Goal: Transaction & Acquisition: Book appointment/travel/reservation

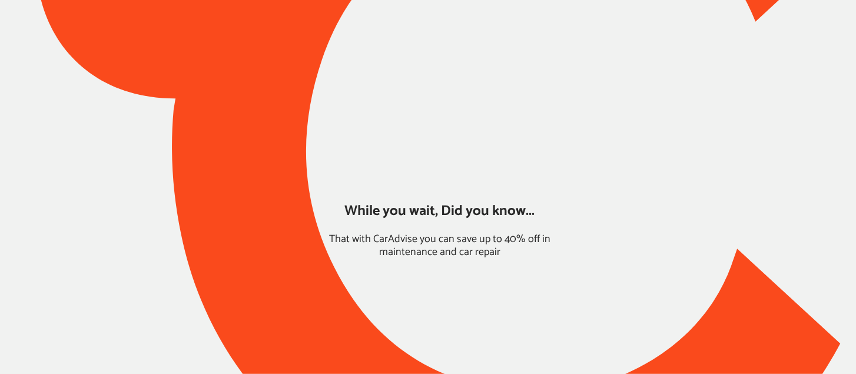
type input "*****"
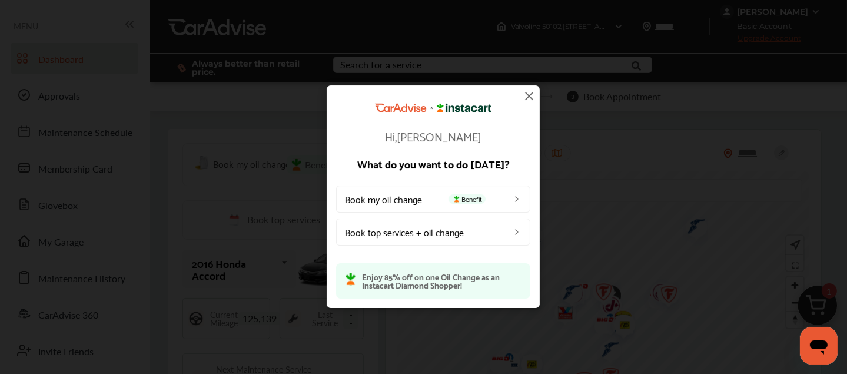
click at [534, 92] on img at bounding box center [529, 96] width 14 height 14
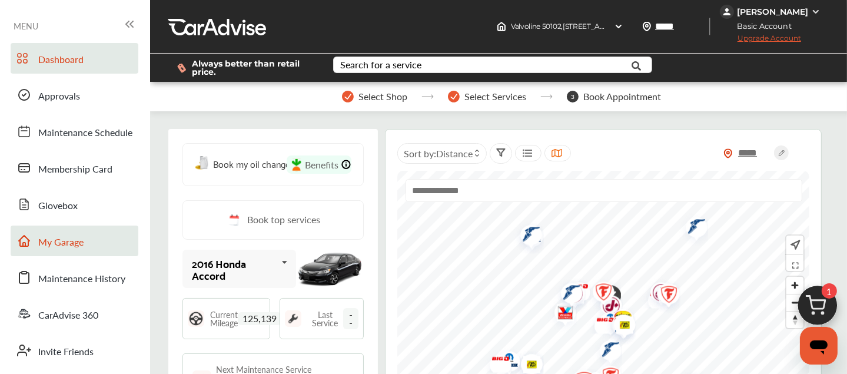
click at [54, 236] on span "My Garage" at bounding box center [60, 242] width 45 height 15
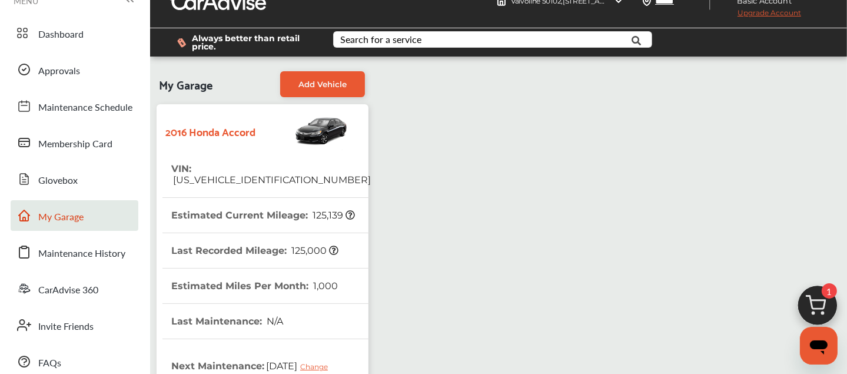
scroll to position [29, 0]
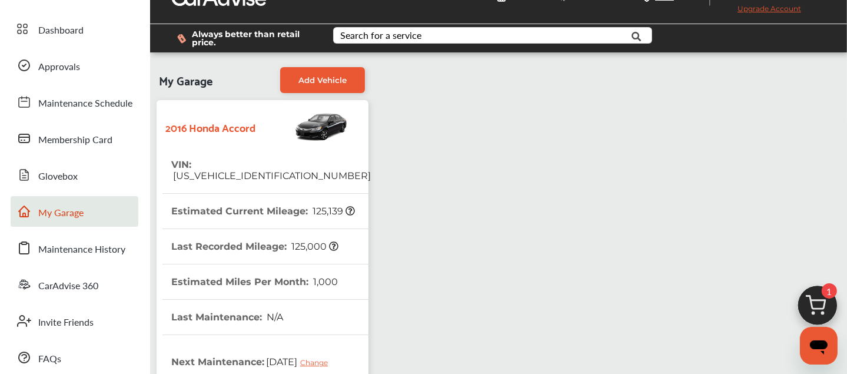
click at [270, 170] on span "[US_VEHICLE_IDENTIFICATION_NUMBER]" at bounding box center [271, 175] width 200 height 11
copy span "[US_VEHICLE_IDENTIFICATION_NUMBER]"
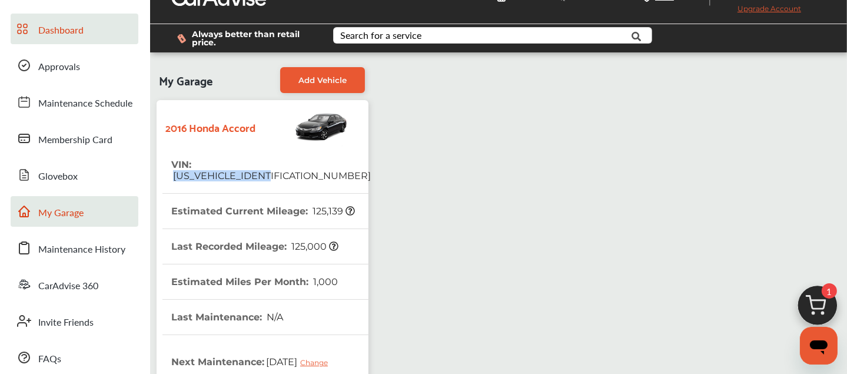
click at [59, 23] on span "Dashboard" at bounding box center [60, 30] width 45 height 15
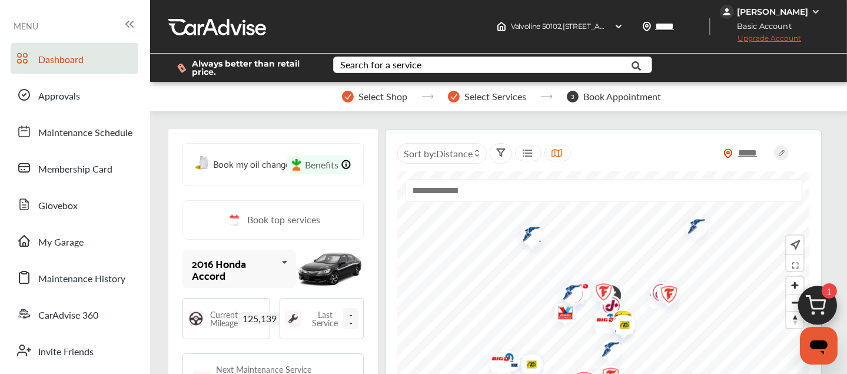
click at [806, 304] on img at bounding box center [818, 308] width 57 height 57
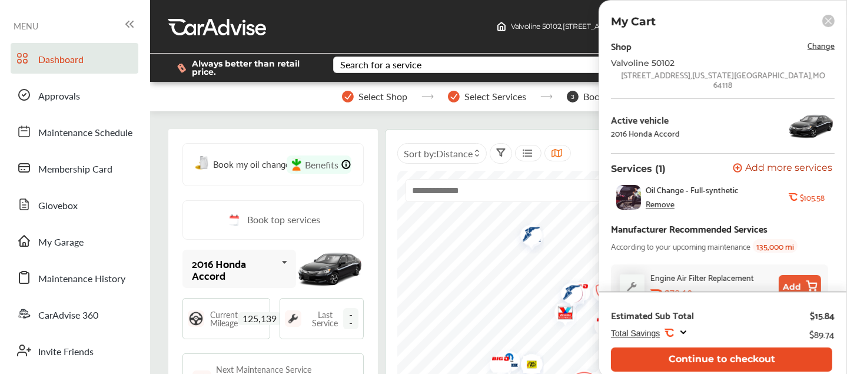
click at [753, 357] on button "Continue to checkout" at bounding box center [721, 359] width 221 height 24
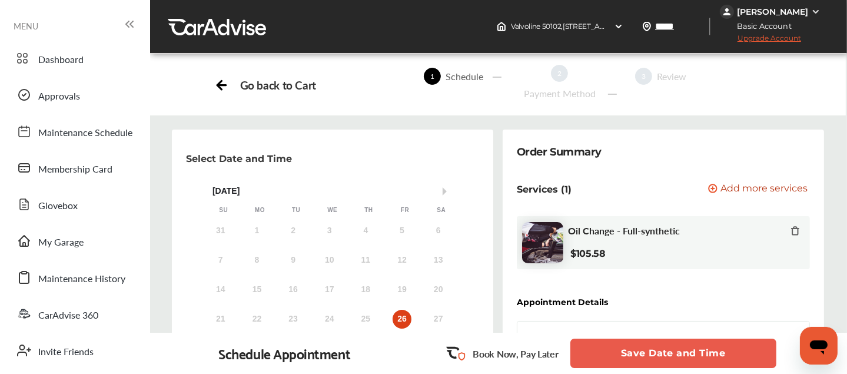
scroll to position [188, 0]
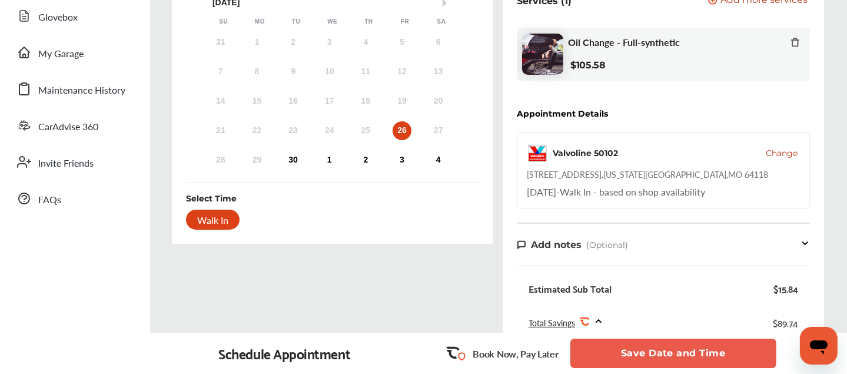
click at [240, 213] on div "Walk In" at bounding box center [213, 220] width 54 height 20
click at [666, 349] on button "Save Date and Time" at bounding box center [674, 353] width 206 height 29
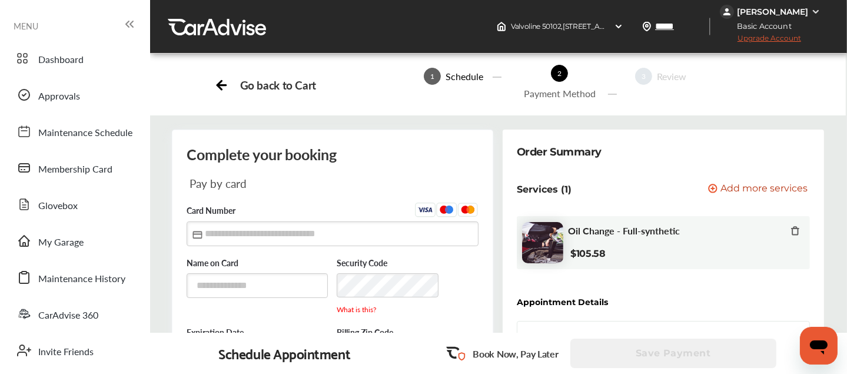
scroll to position [141, 0]
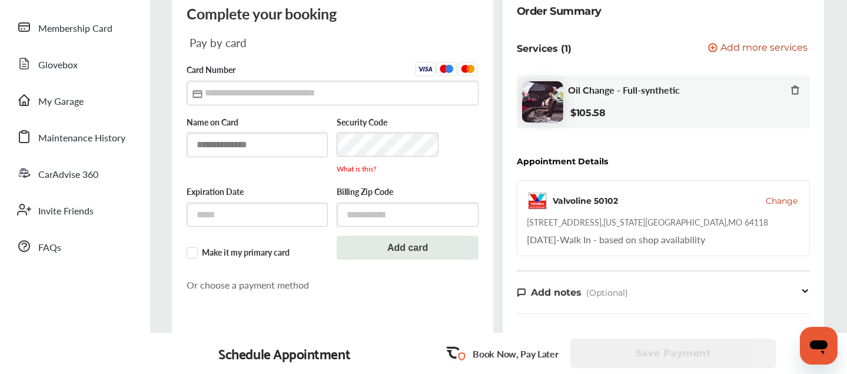
click at [283, 144] on input "text" at bounding box center [258, 144] width 142 height 24
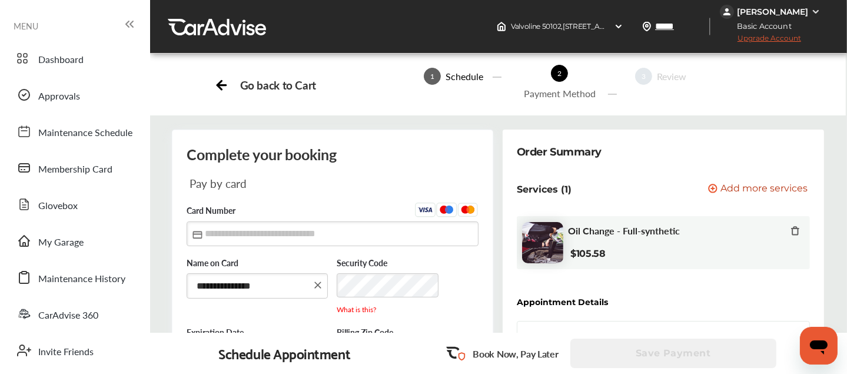
type input "**********"
click at [277, 228] on input "text" at bounding box center [333, 233] width 292 height 24
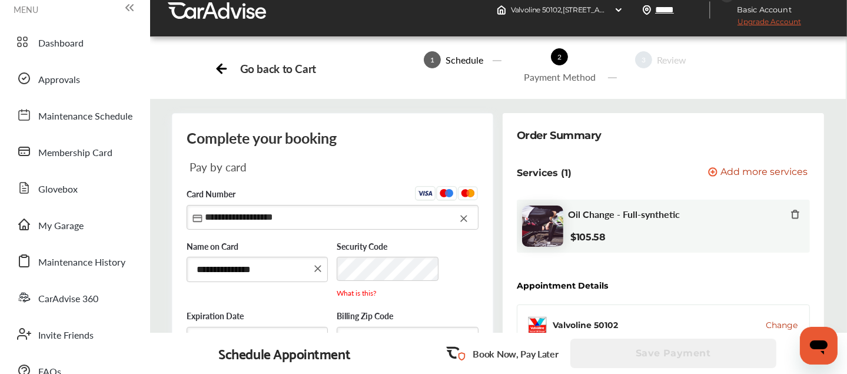
scroll to position [88, 0]
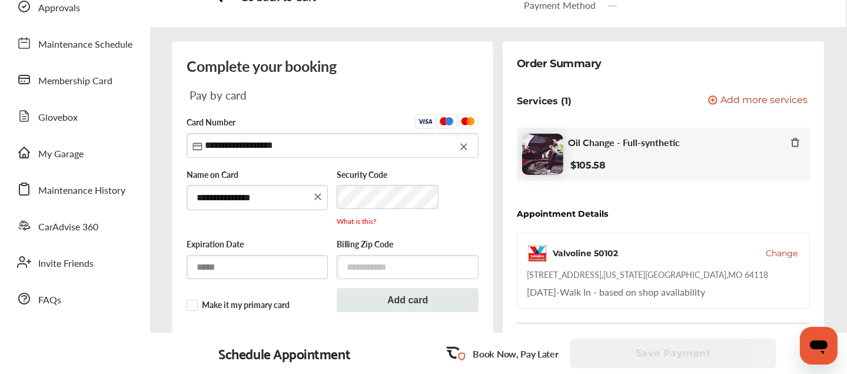
type input "**********"
click at [253, 266] on input "text" at bounding box center [258, 267] width 142 height 24
type input "*****"
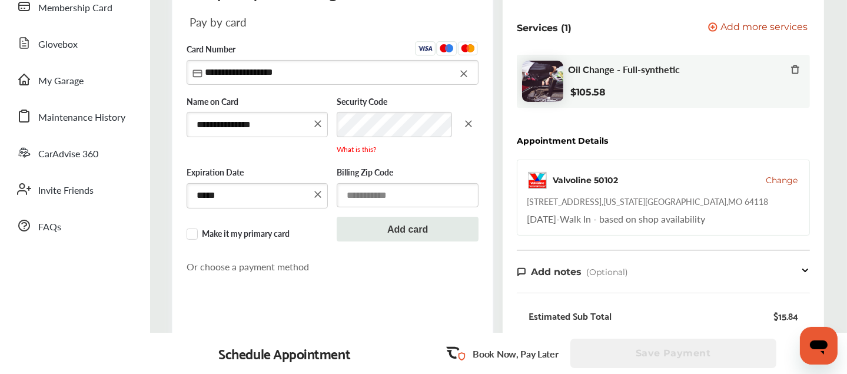
click at [395, 187] on input "text" at bounding box center [408, 195] width 142 height 24
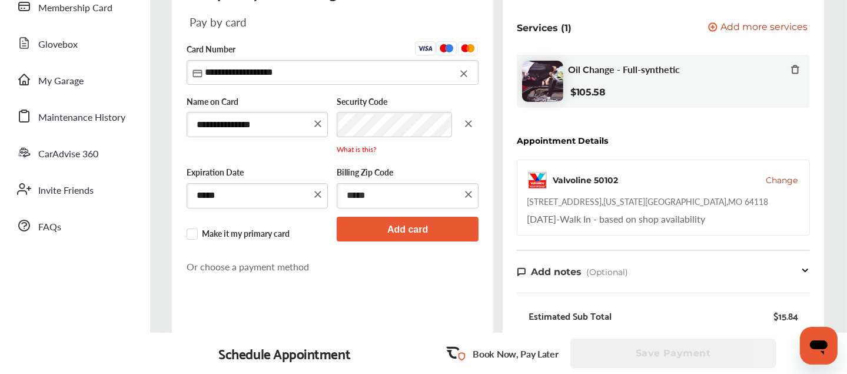
type input "*****"
click at [400, 218] on button "Add card" at bounding box center [408, 229] width 142 height 24
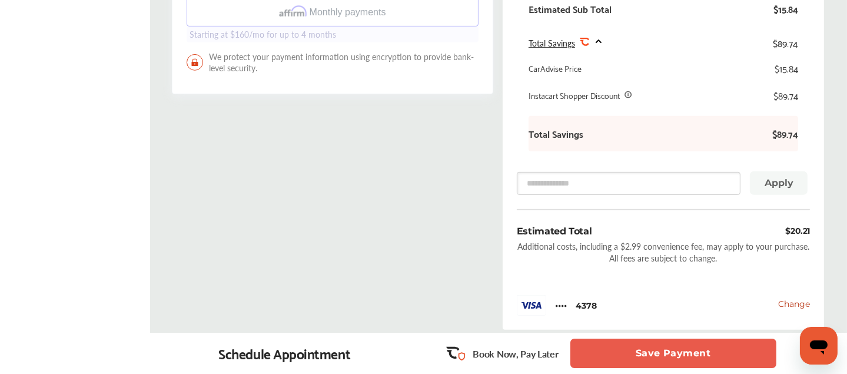
scroll to position [569, 0]
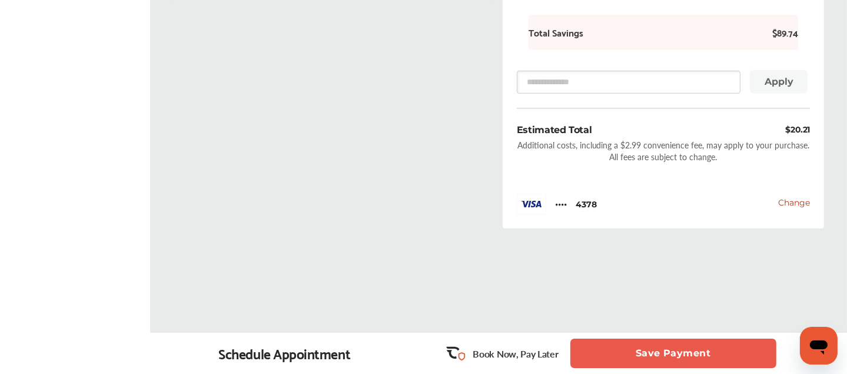
click at [681, 348] on button "Save Payment" at bounding box center [674, 353] width 206 height 29
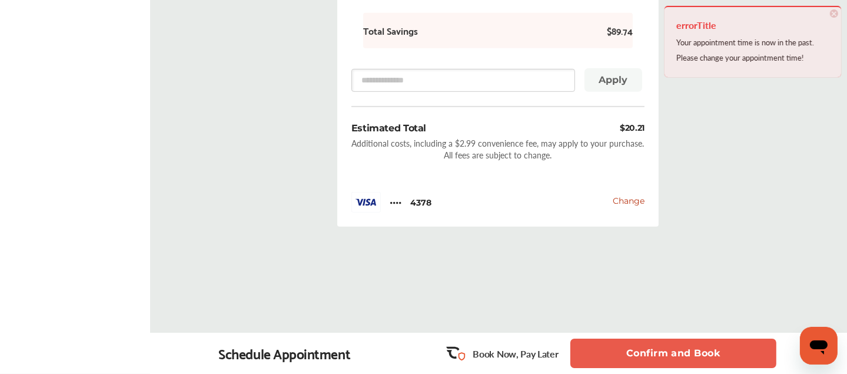
scroll to position [671, 0]
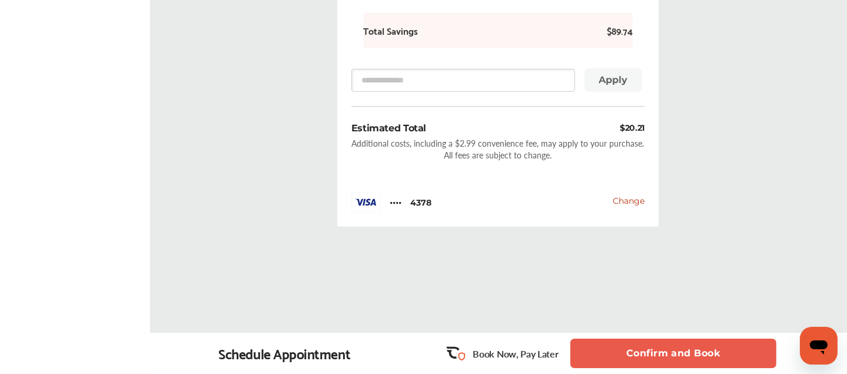
click at [676, 350] on button "Confirm and Book" at bounding box center [674, 353] width 206 height 29
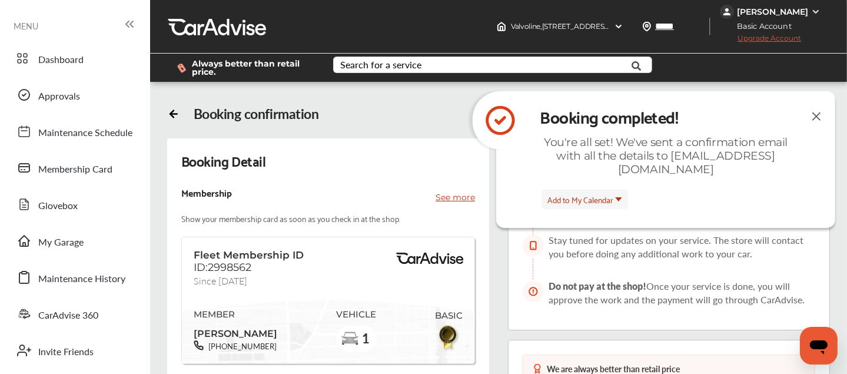
scroll to position [172, 0]
